Goal: Task Accomplishment & Management: Complete application form

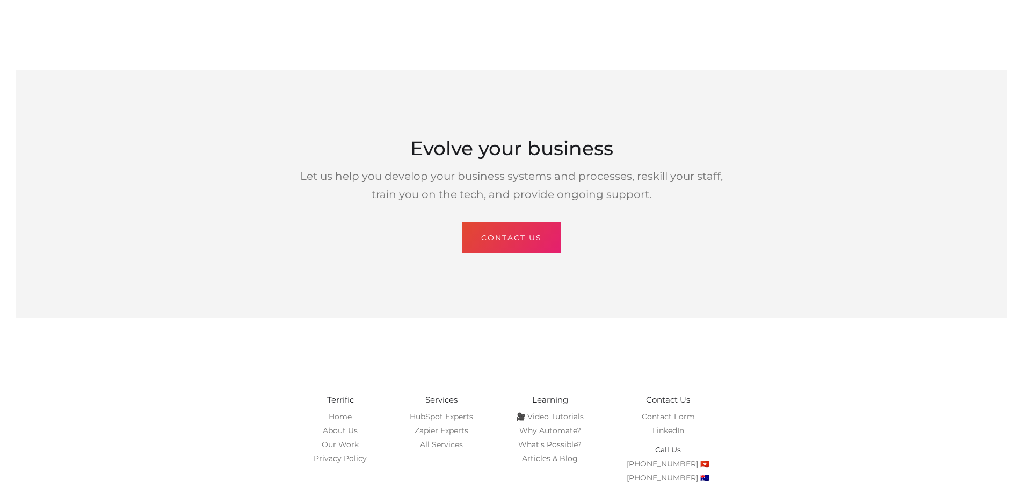
scroll to position [2774, 0]
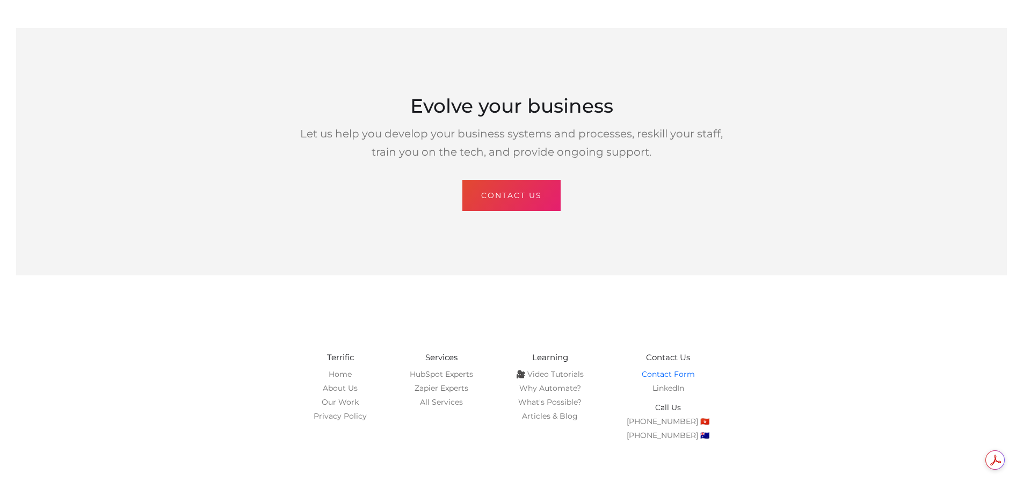
click at [660, 369] on link "Contact Form" at bounding box center [667, 374] width 53 height 10
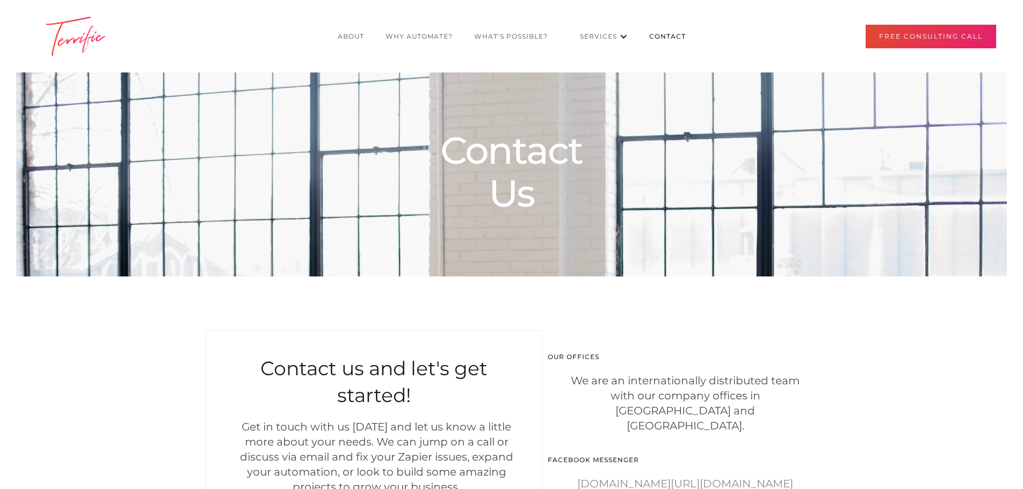
select select "AU"
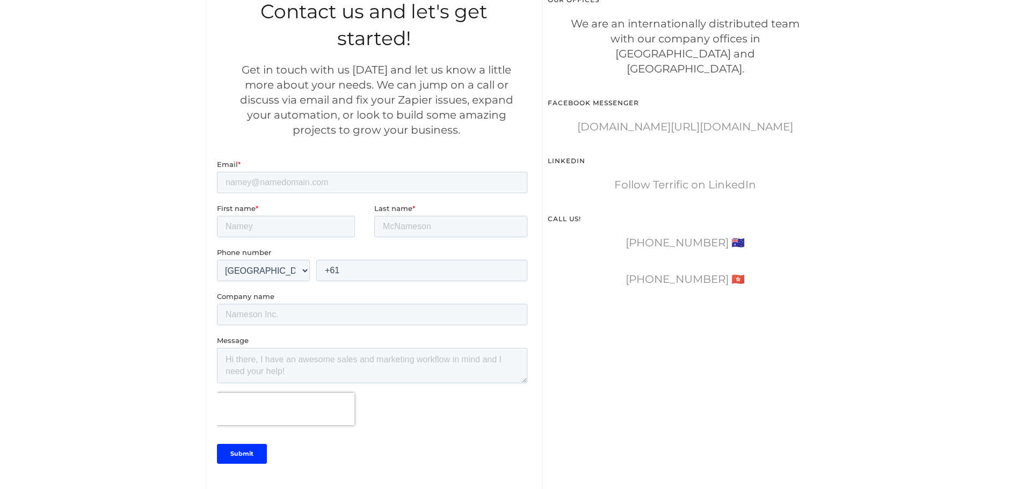
scroll to position [376, 0]
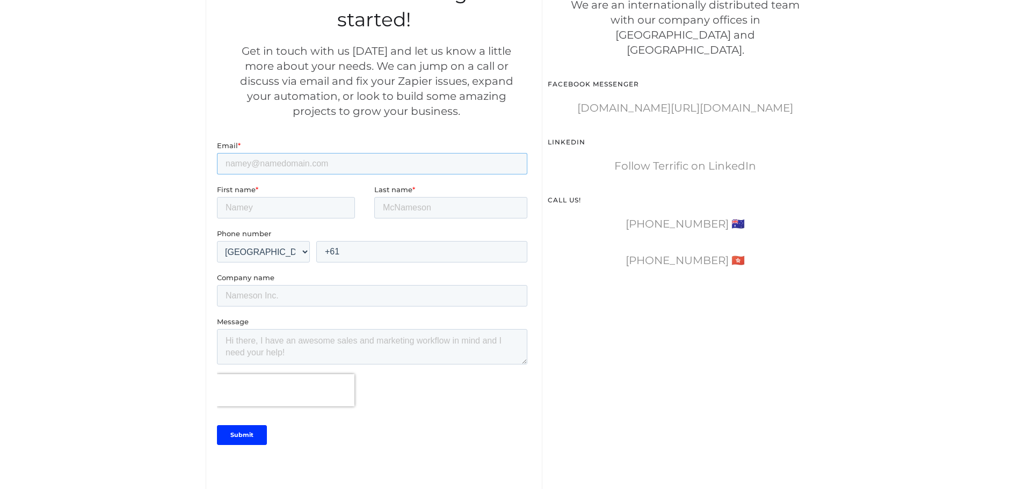
click at [301, 168] on input "Email *" at bounding box center [371, 163] width 310 height 21
type input "[EMAIL_ADDRESS][DOMAIN_NAME]"
click at [311, 208] on input "First name *" at bounding box center [285, 207] width 138 height 21
type input "Dominica"
type input "[PERSON_NAME]"
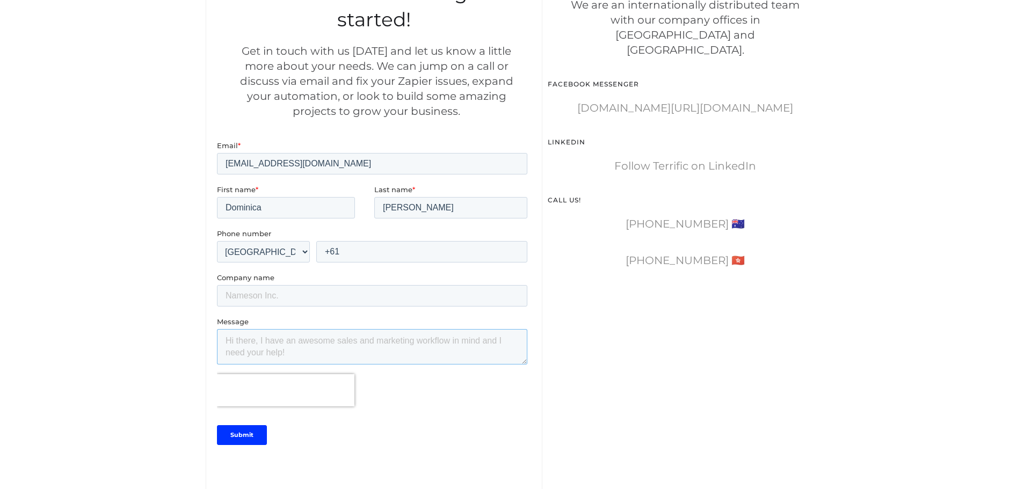
click at [288, 337] on textarea "Message" at bounding box center [371, 346] width 310 height 35
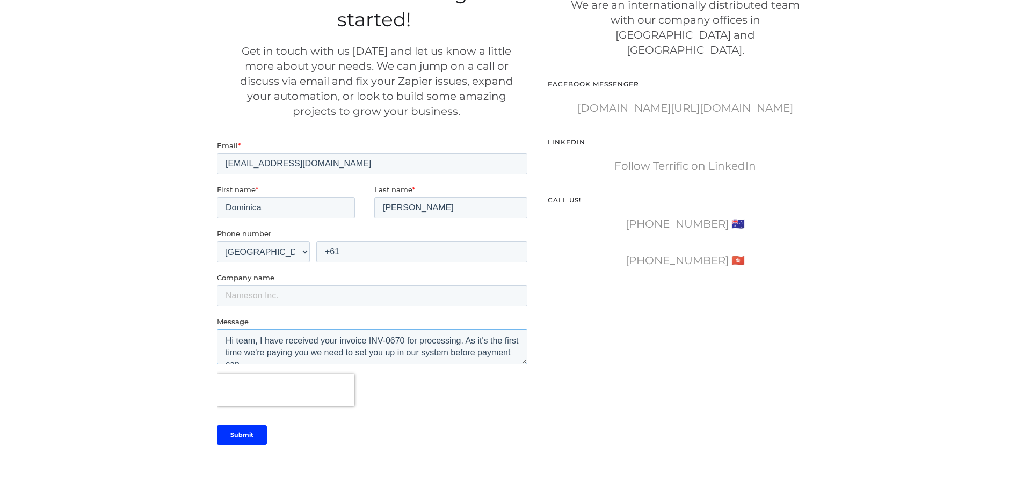
scroll to position [5, 0]
drag, startPoint x: 363, startPoint y: 364, endPoint x: 352, endPoint y: 359, distance: 12.5
click at [363, 364] on textarea "Hi team, I have received your invoice INV-0670 for processing. As it's the firs…" at bounding box center [371, 346] width 310 height 35
paste textarea "For security reasons we will need to confirm the banking details by sending us …"
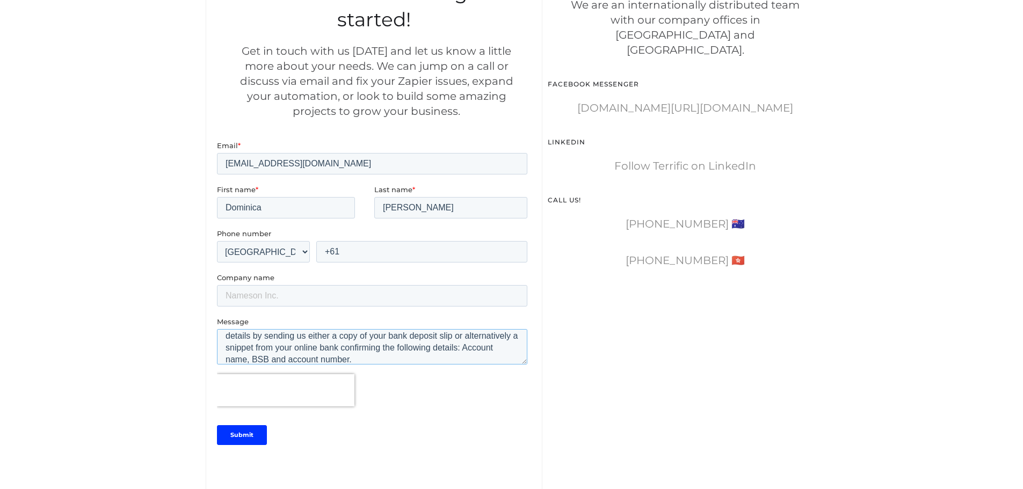
click at [438, 362] on textarea "Hi team, I have received your invoice INV-0670 for processing. As it's the firs…" at bounding box center [371, 346] width 310 height 35
paste textarea "Once I receive these details I will process your invoice for payment as soon as…"
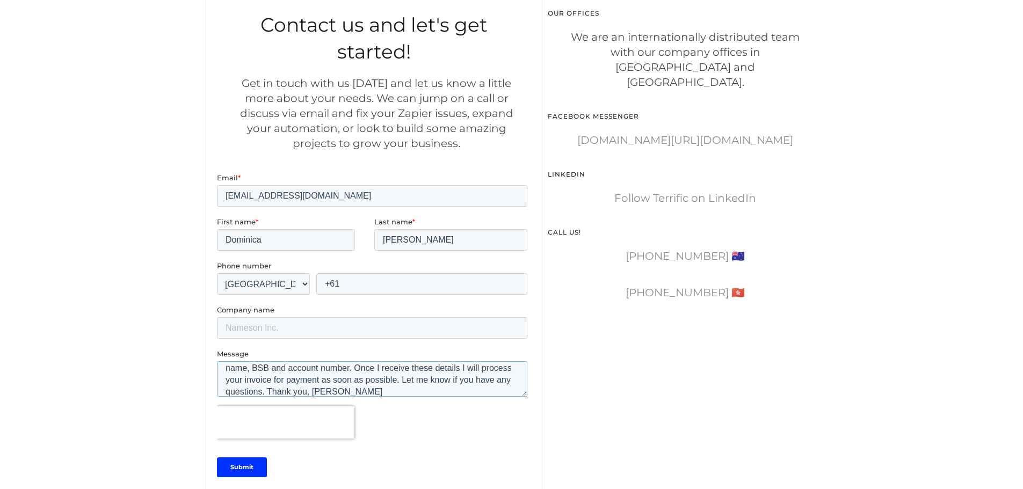
scroll to position [376, 0]
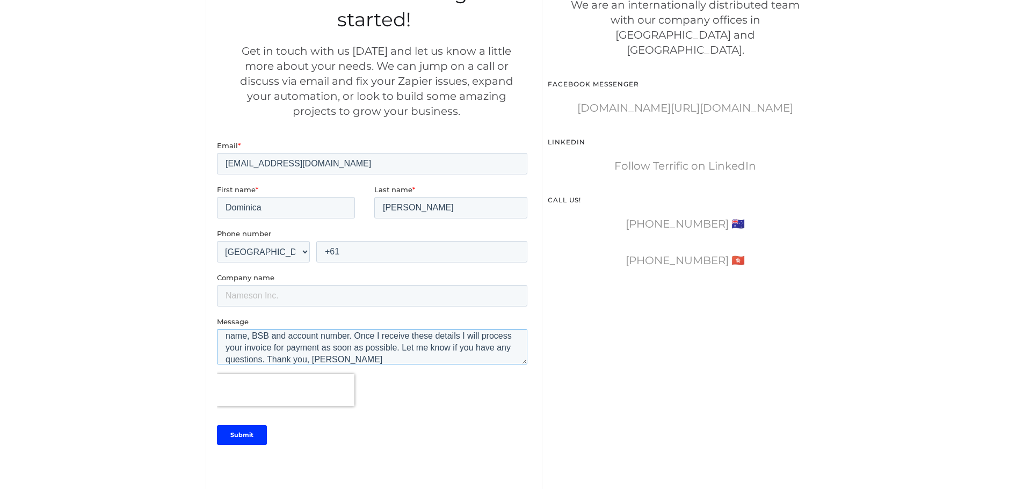
type textarea "Hi team, I have received your invoice INV-0670 for processing. As it's the firs…"
click at [246, 437] on input "Submit" at bounding box center [241, 435] width 50 height 20
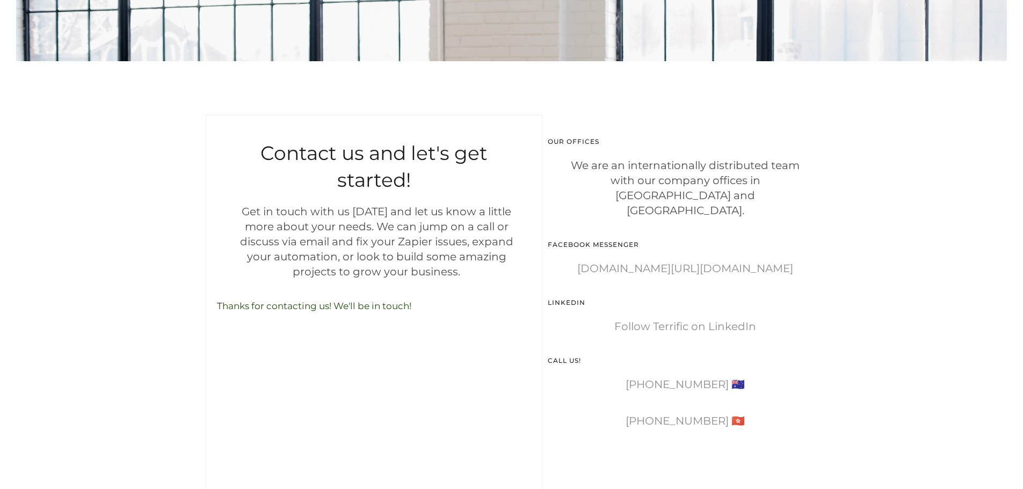
scroll to position [215, 0]
